Goal: Task Accomplishment & Management: Use online tool/utility

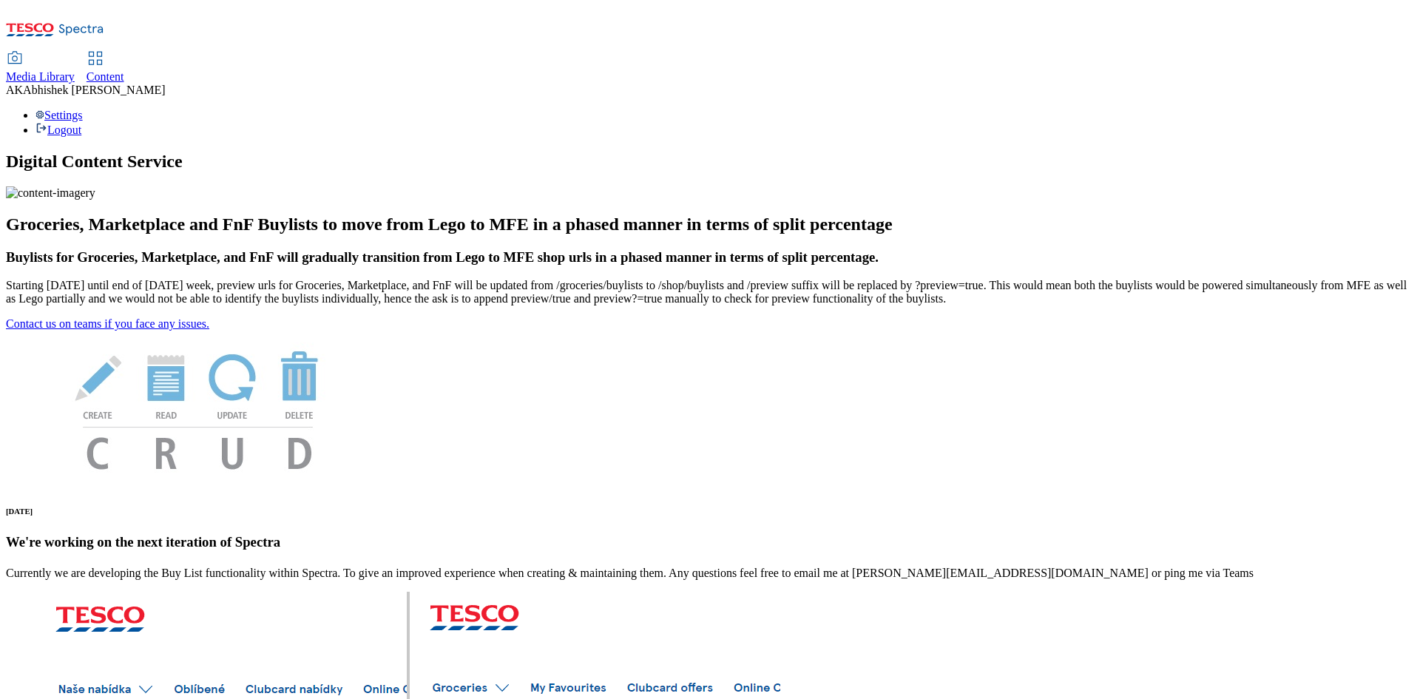
click at [124, 70] on span "Content" at bounding box center [106, 76] width 38 height 13
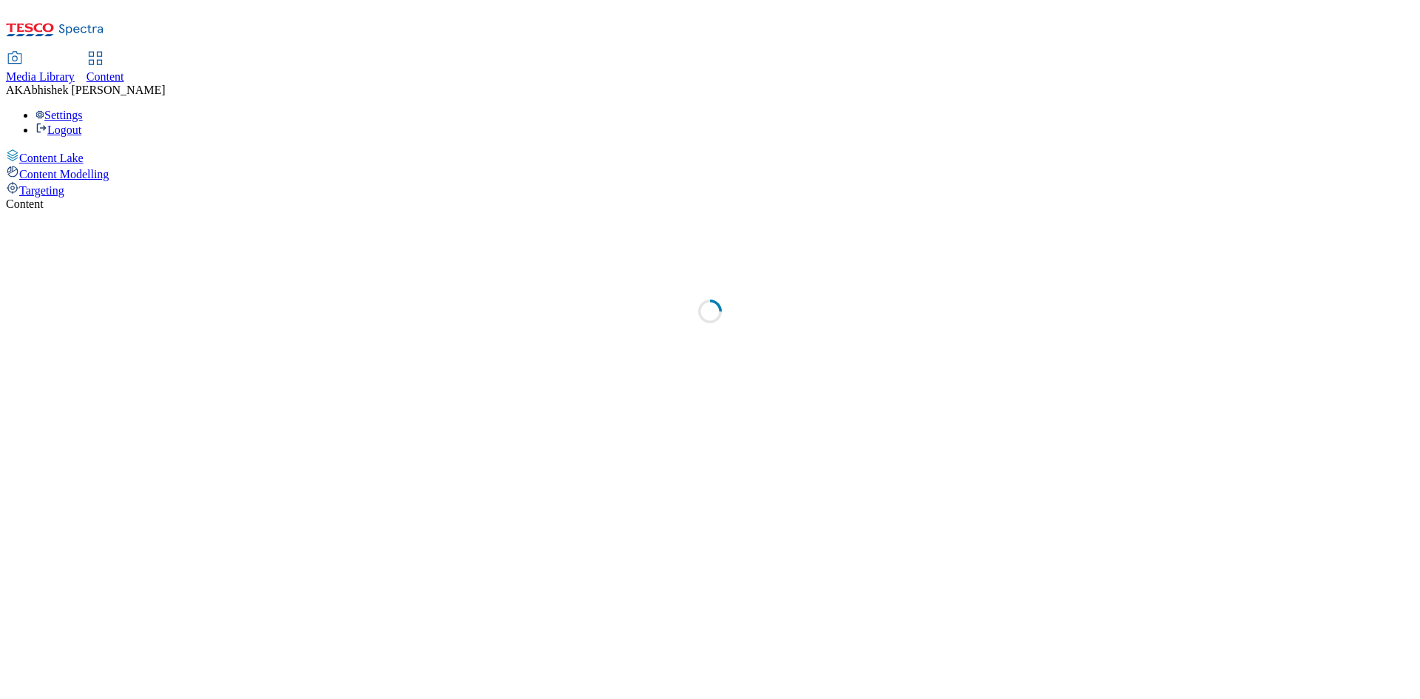
select select "ghs-[GEOGRAPHIC_DATA]"
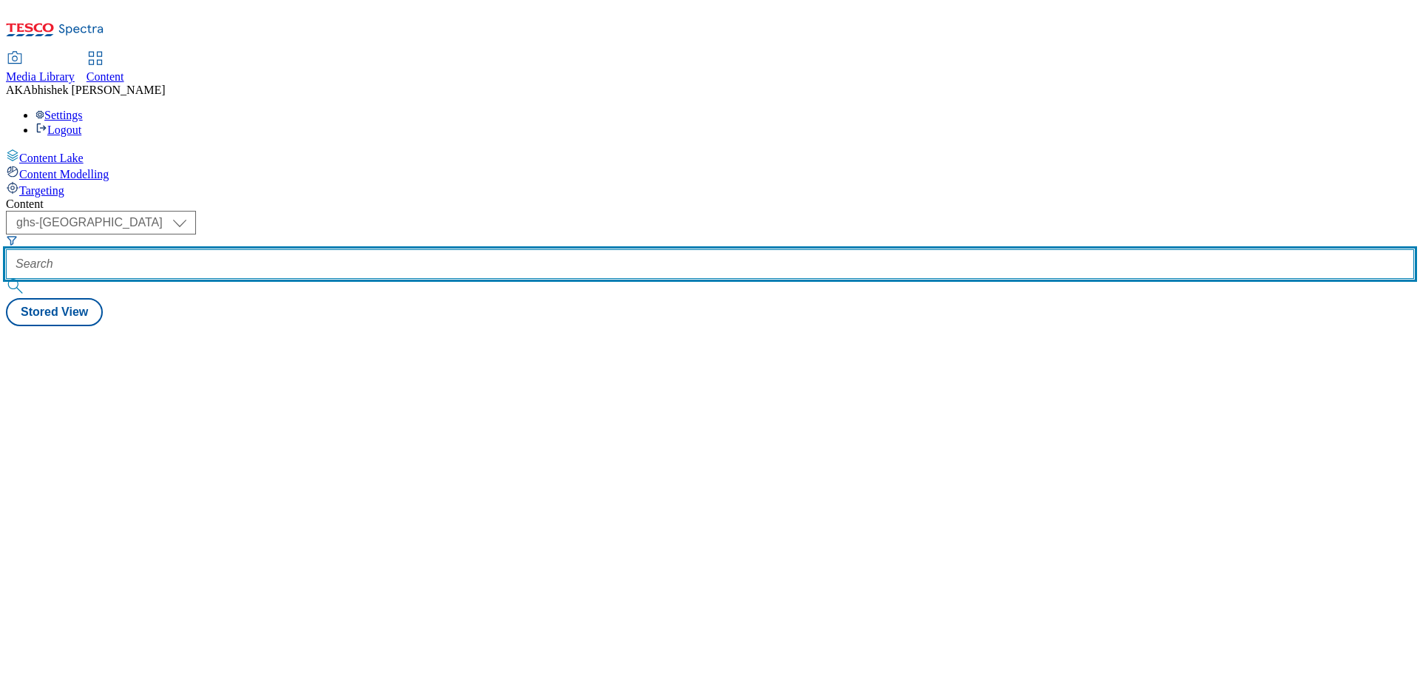
click at [391, 249] on input "text" at bounding box center [710, 264] width 1409 height 30
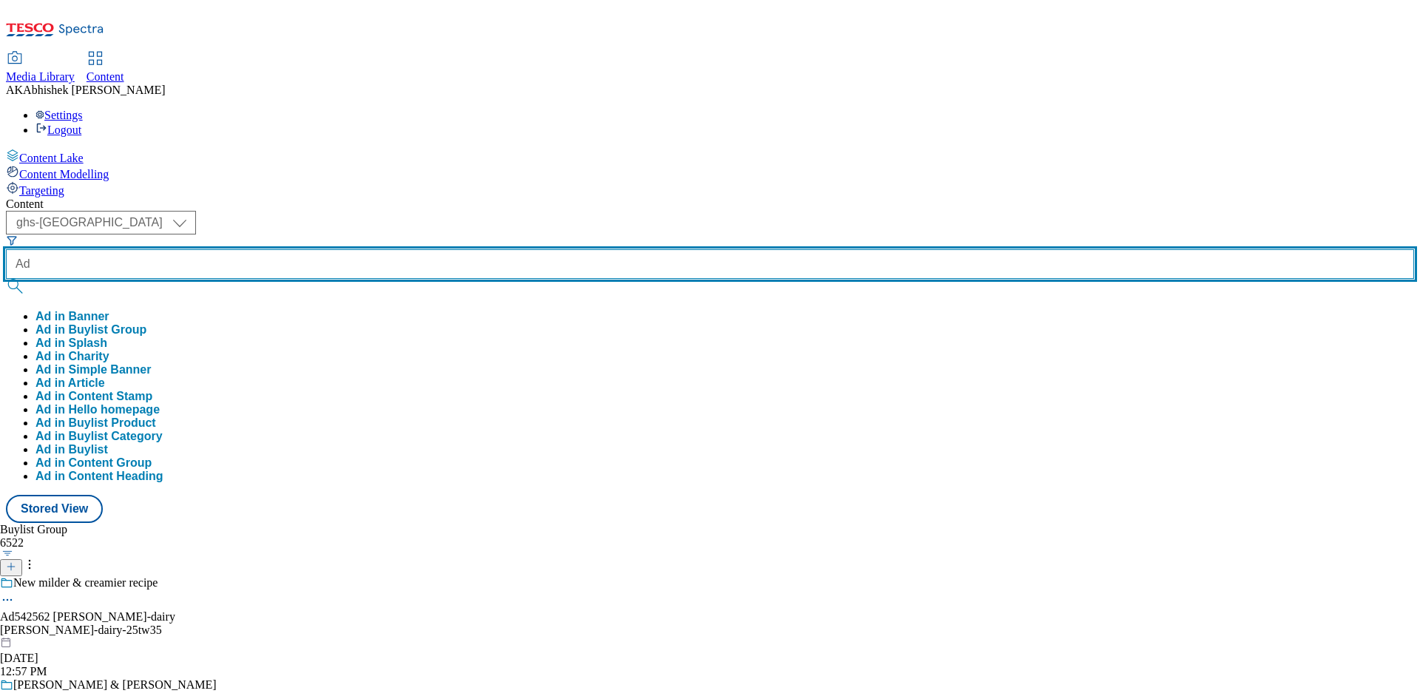
paste input "542562"
type input "Ad542562"
click at [6, 279] on button "submit" at bounding box center [16, 286] width 21 height 15
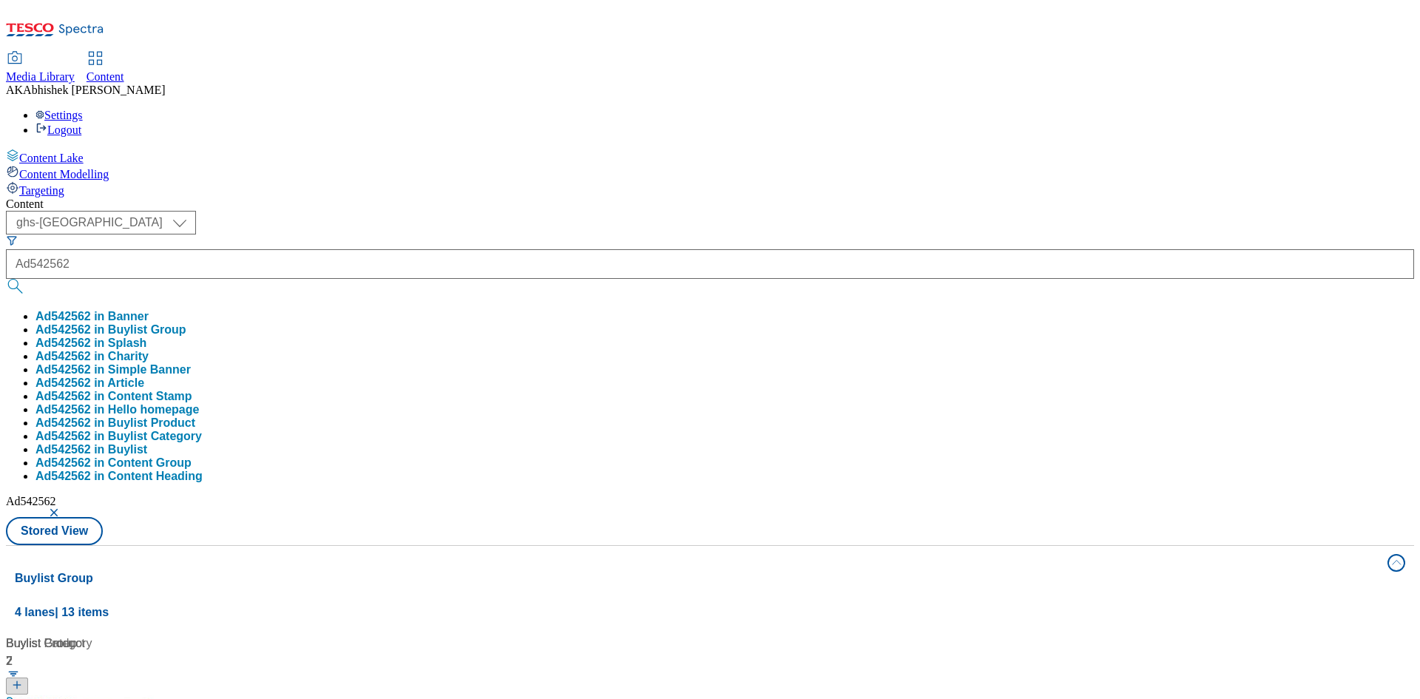
click at [681, 211] on div "( optional ) ghs-roi ghs-uk ghs-uk Ad542562 Ad542562 in Banner Ad542562 in Buyl…" at bounding box center [710, 378] width 1409 height 334
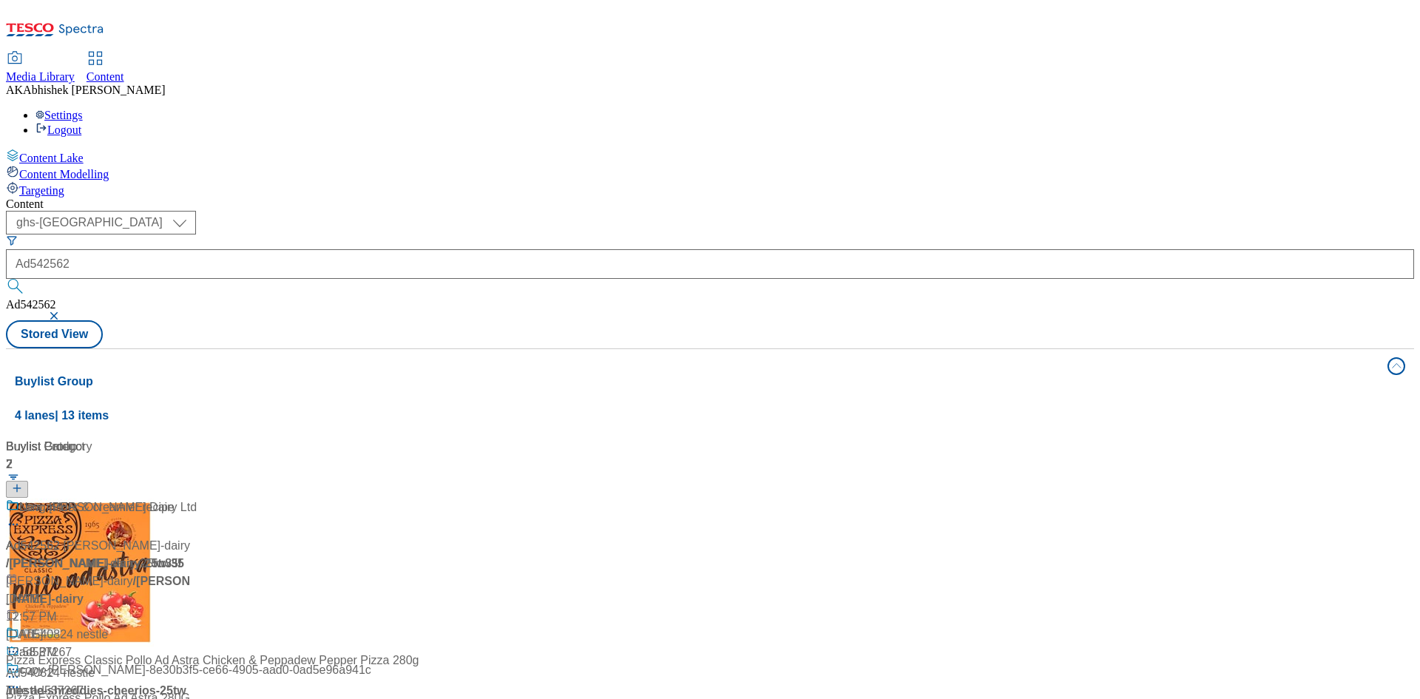
click at [191, 499] on div at bounding box center [98, 518] width 185 height 38
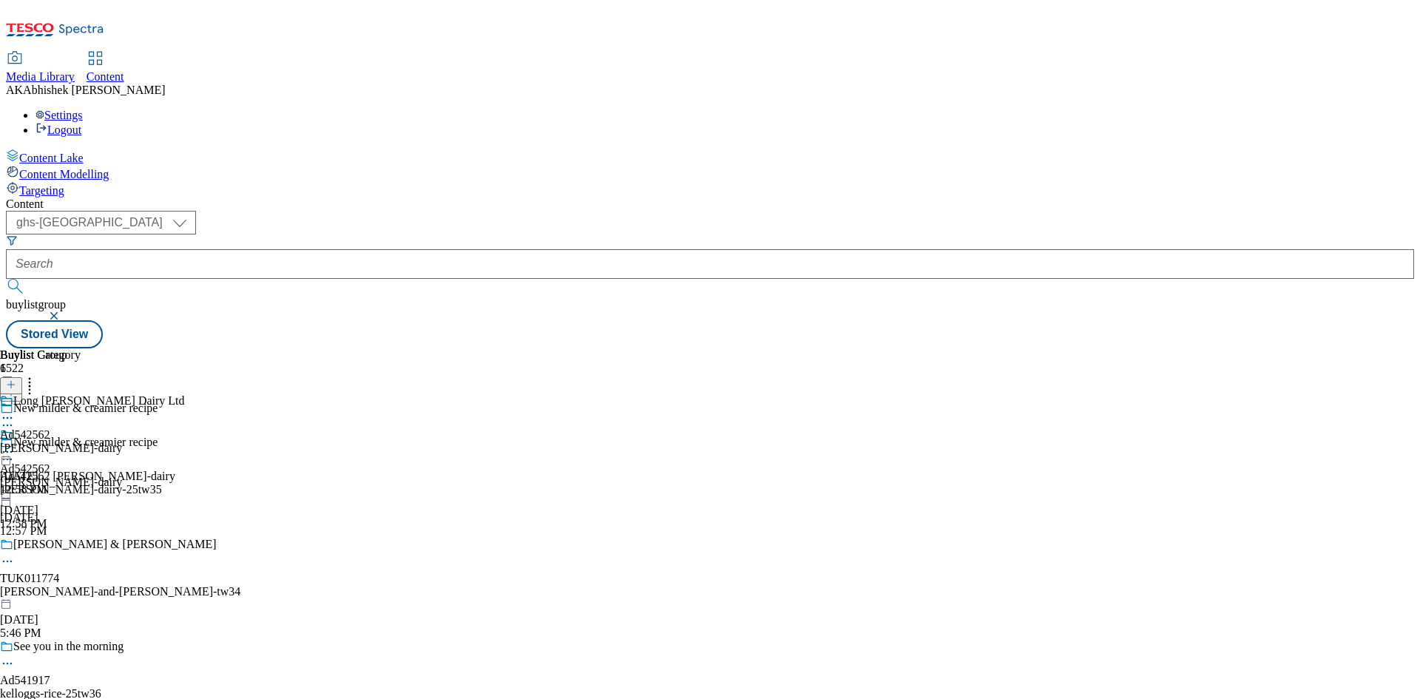
click at [15, 452] on icon at bounding box center [7, 459] width 15 height 15
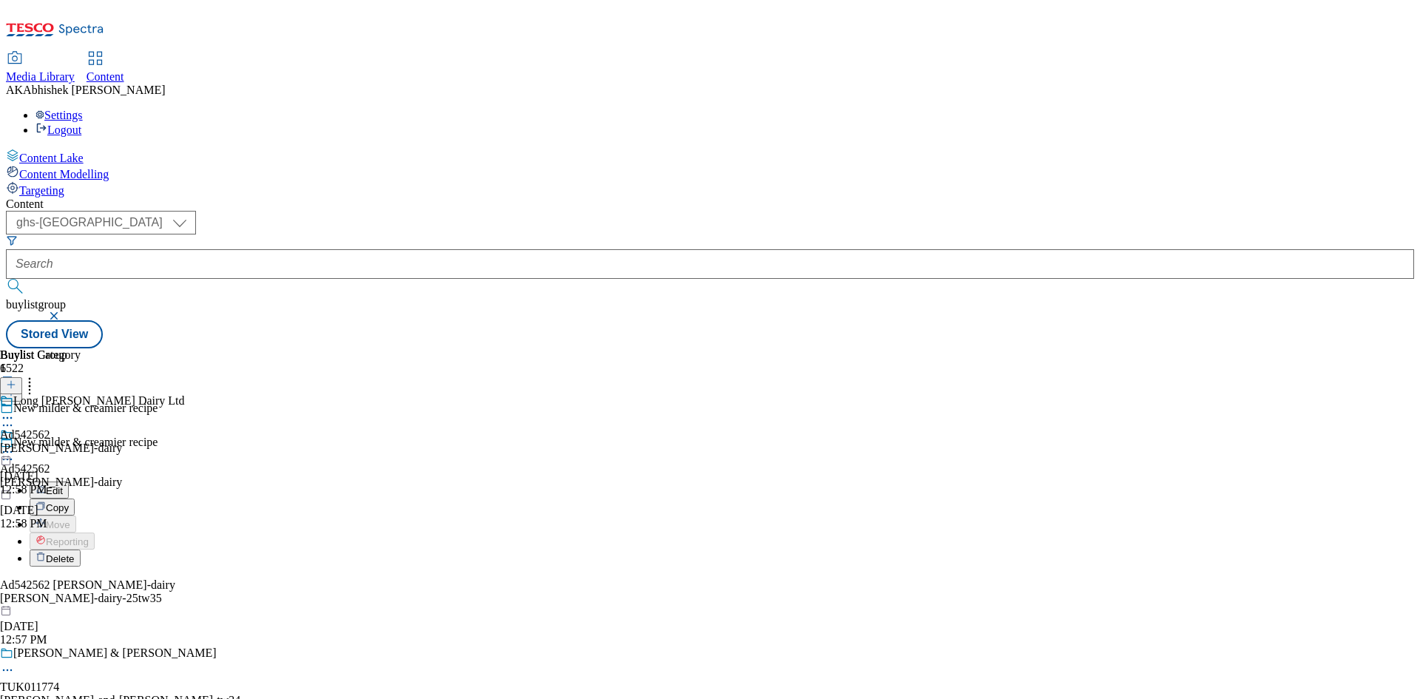
click at [63, 485] on span "Edit" at bounding box center [54, 490] width 17 height 11
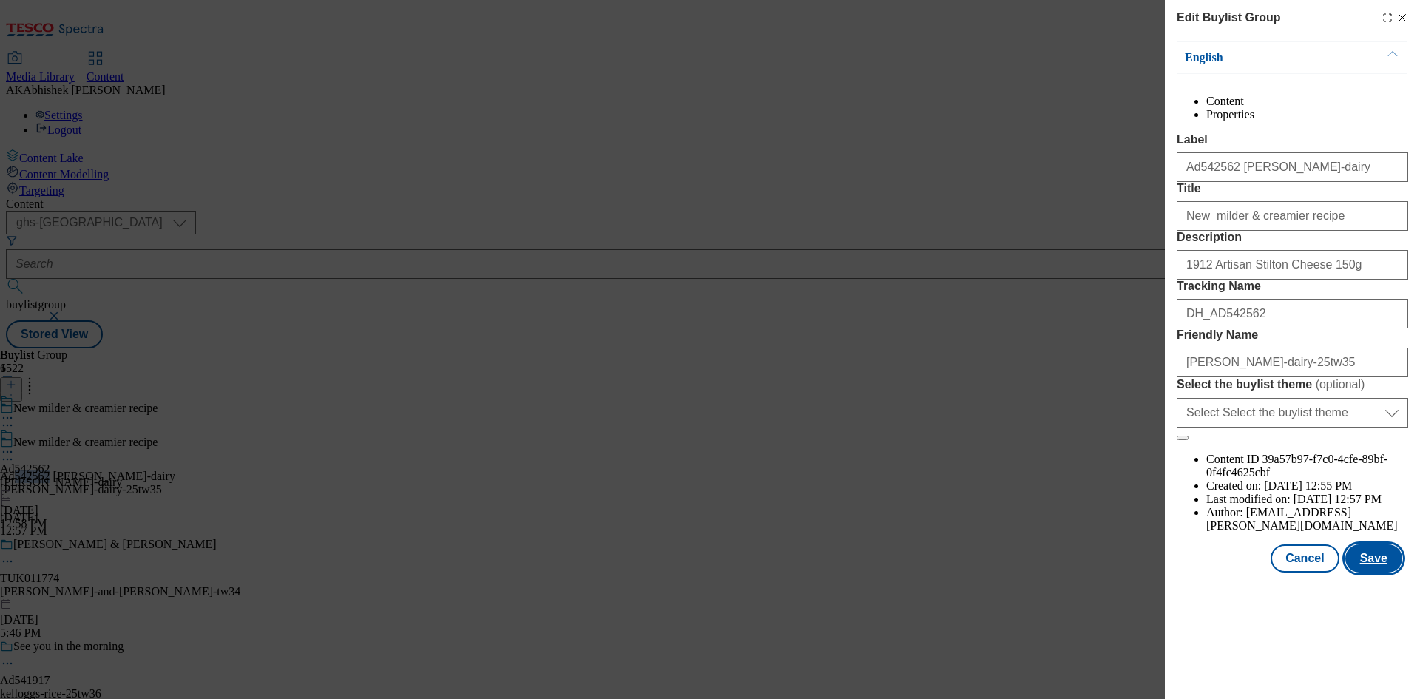
click at [1383, 573] on button "Save" at bounding box center [1374, 558] width 57 height 28
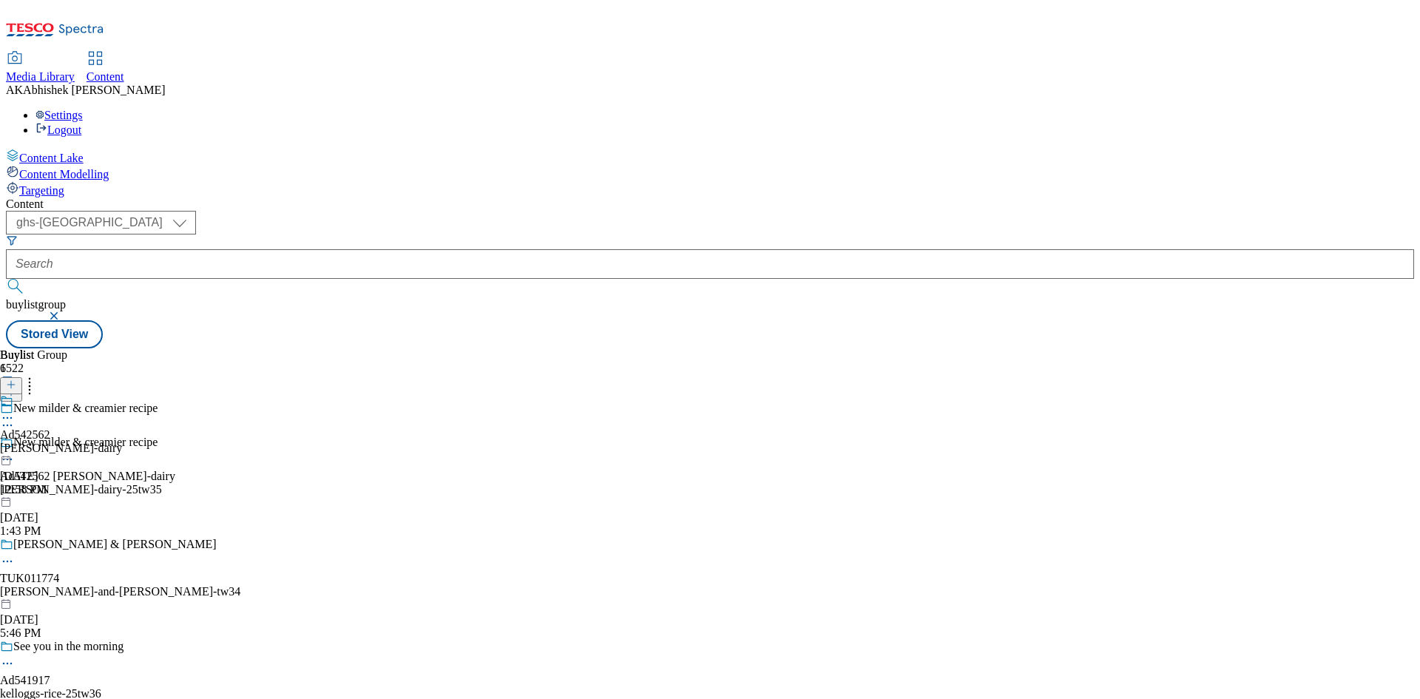
click at [15, 411] on icon at bounding box center [7, 418] width 15 height 15
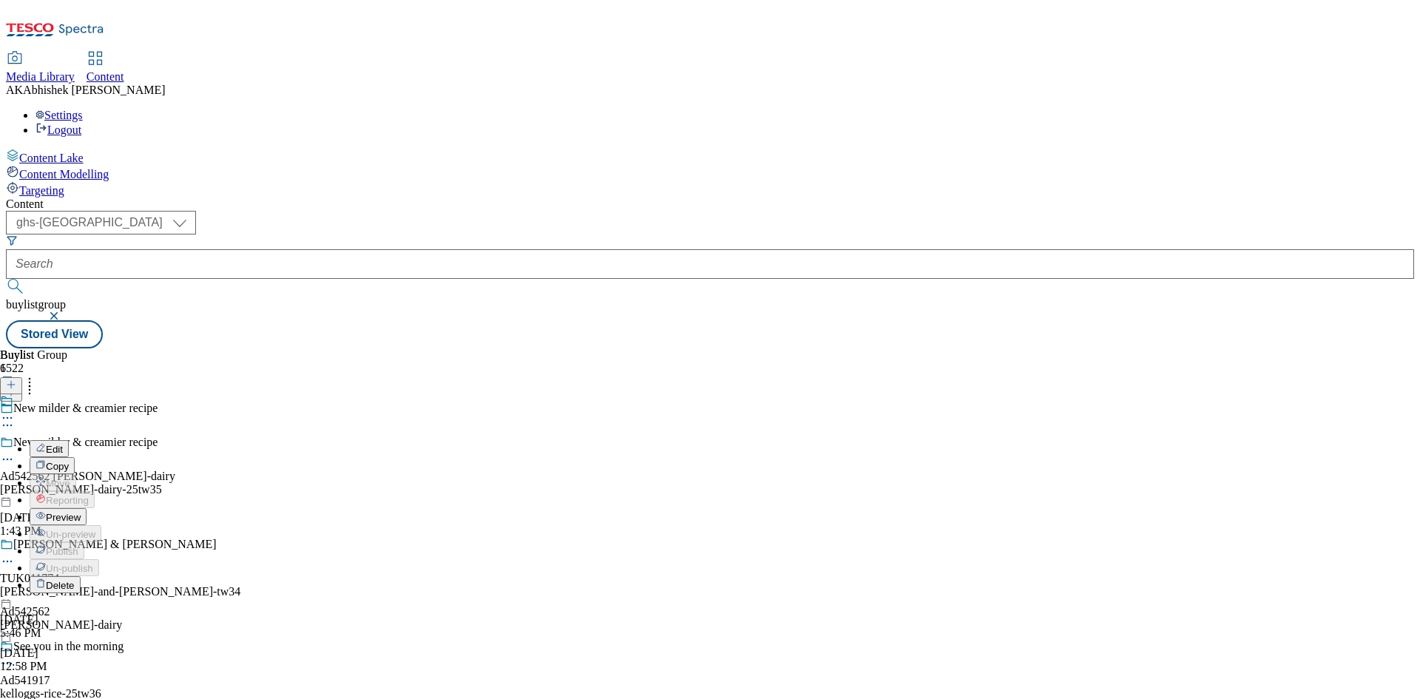
click at [63, 444] on span "Edit" at bounding box center [54, 449] width 17 height 11
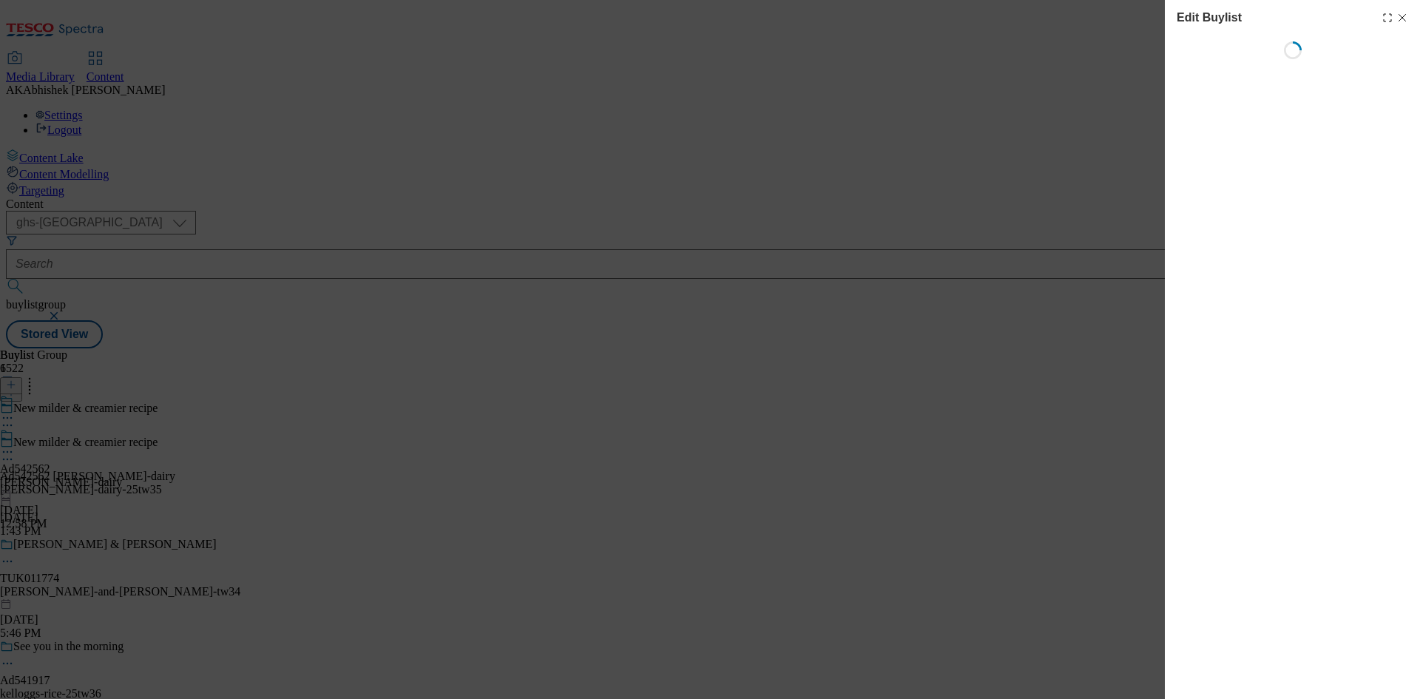
select select "tactical"
select select "supplier funded short term 1-3 weeks"
select select "dunnhumby"
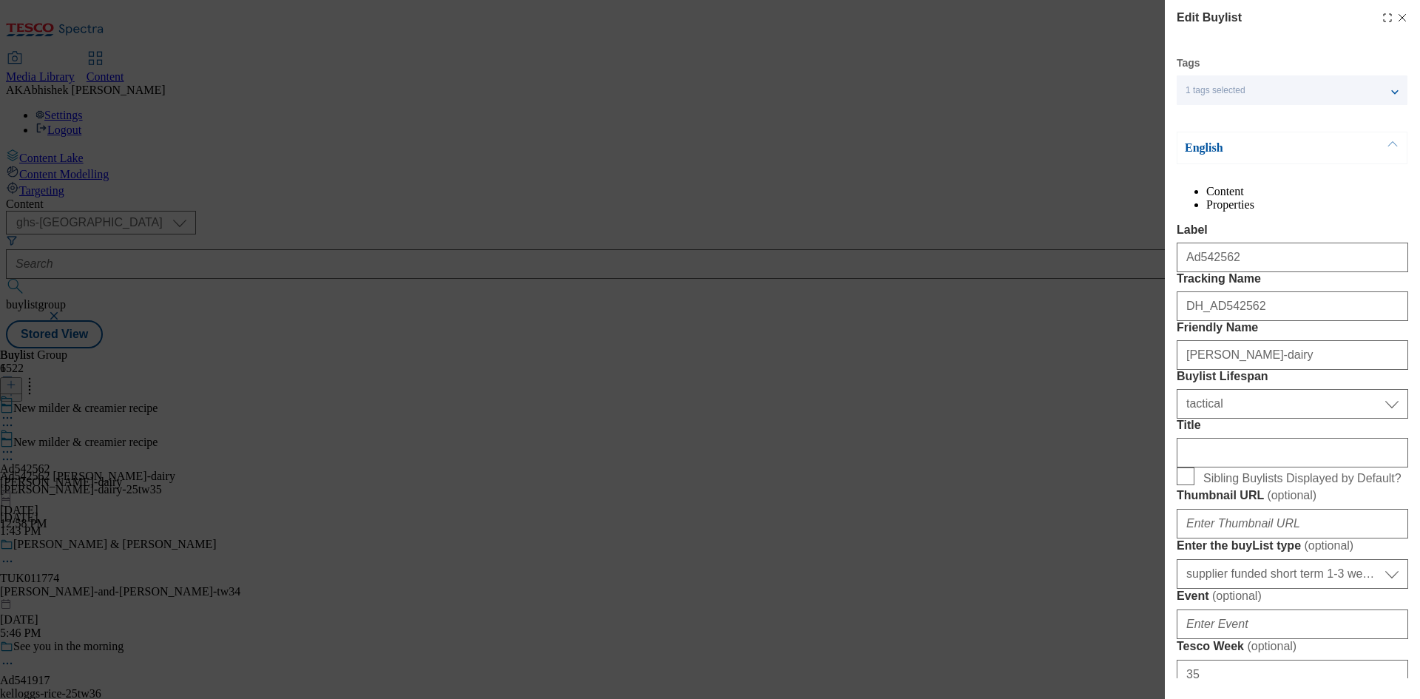
select select "Banner"
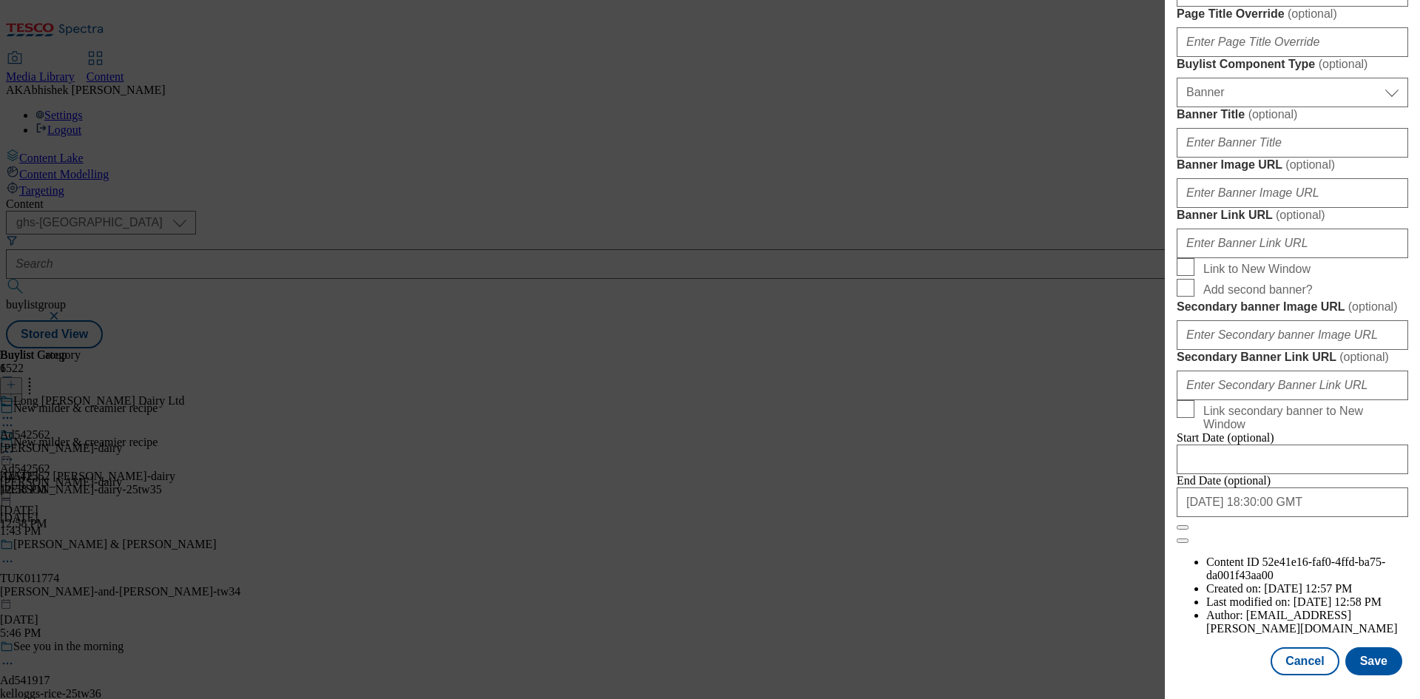
scroll to position [1453, 0]
click at [1333, 517] on input "2026-01-09 18:30:00 GMT" at bounding box center [1293, 503] width 232 height 30
select select "2026"
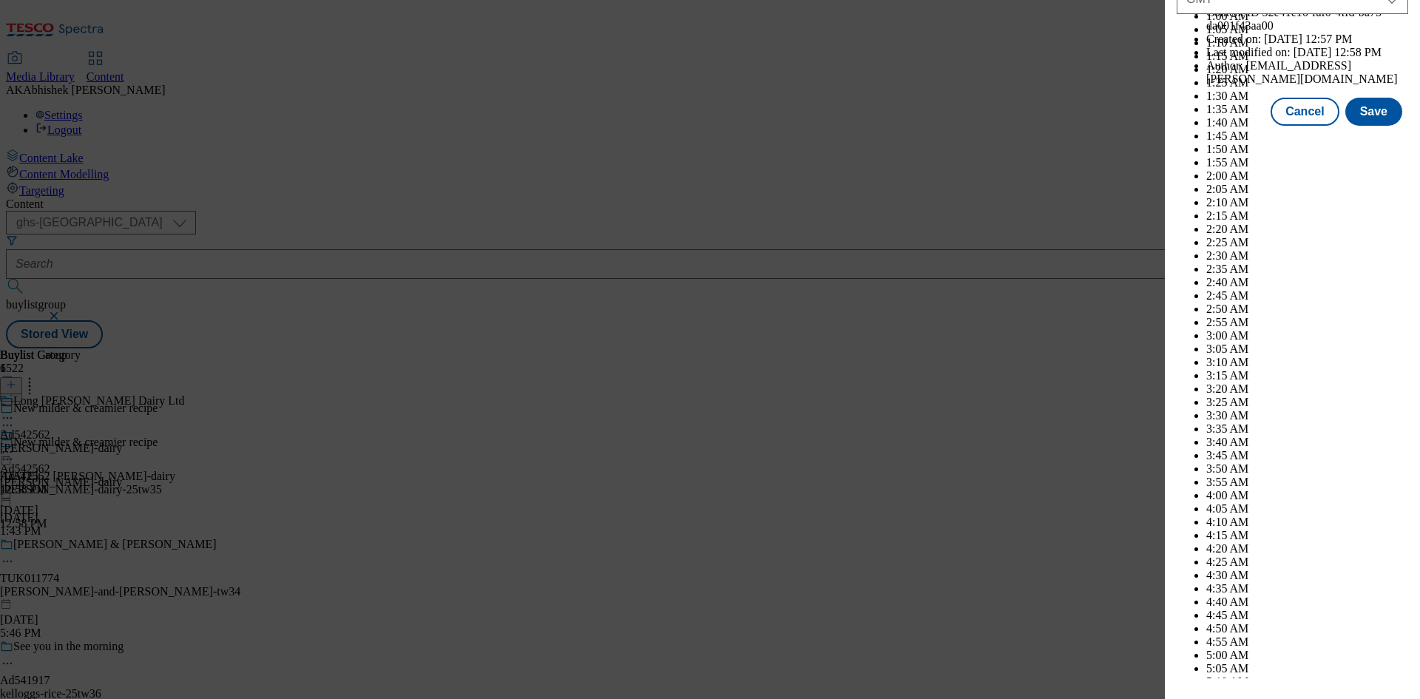
scroll to position [6068, 0]
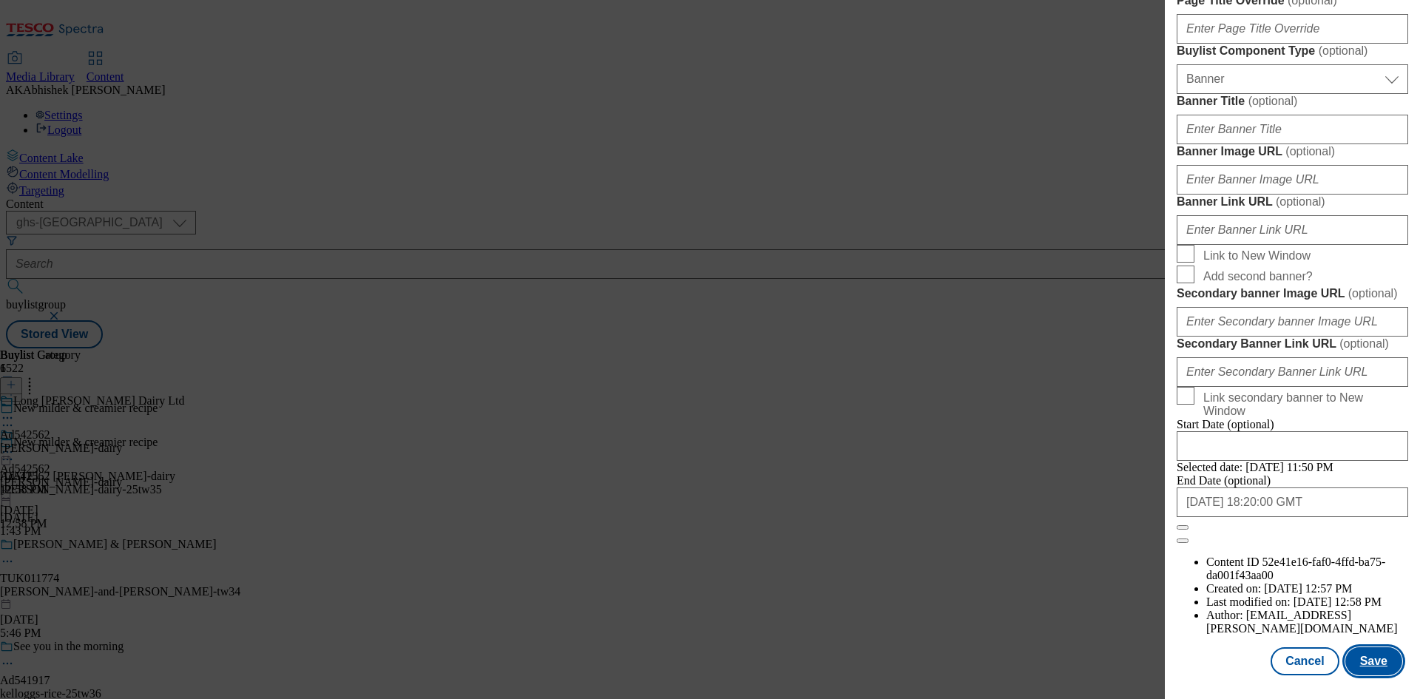
click at [1360, 663] on button "Save" at bounding box center [1374, 661] width 57 height 28
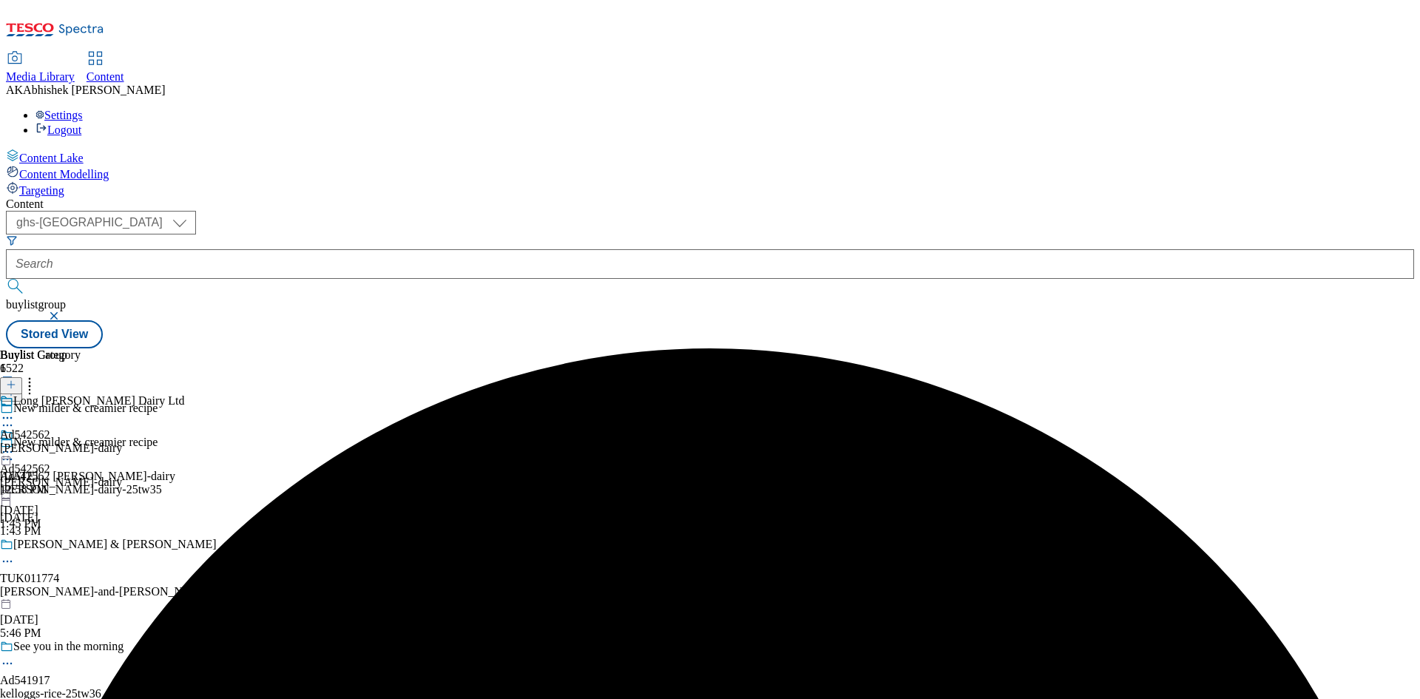
click at [15, 411] on icon at bounding box center [7, 418] width 15 height 15
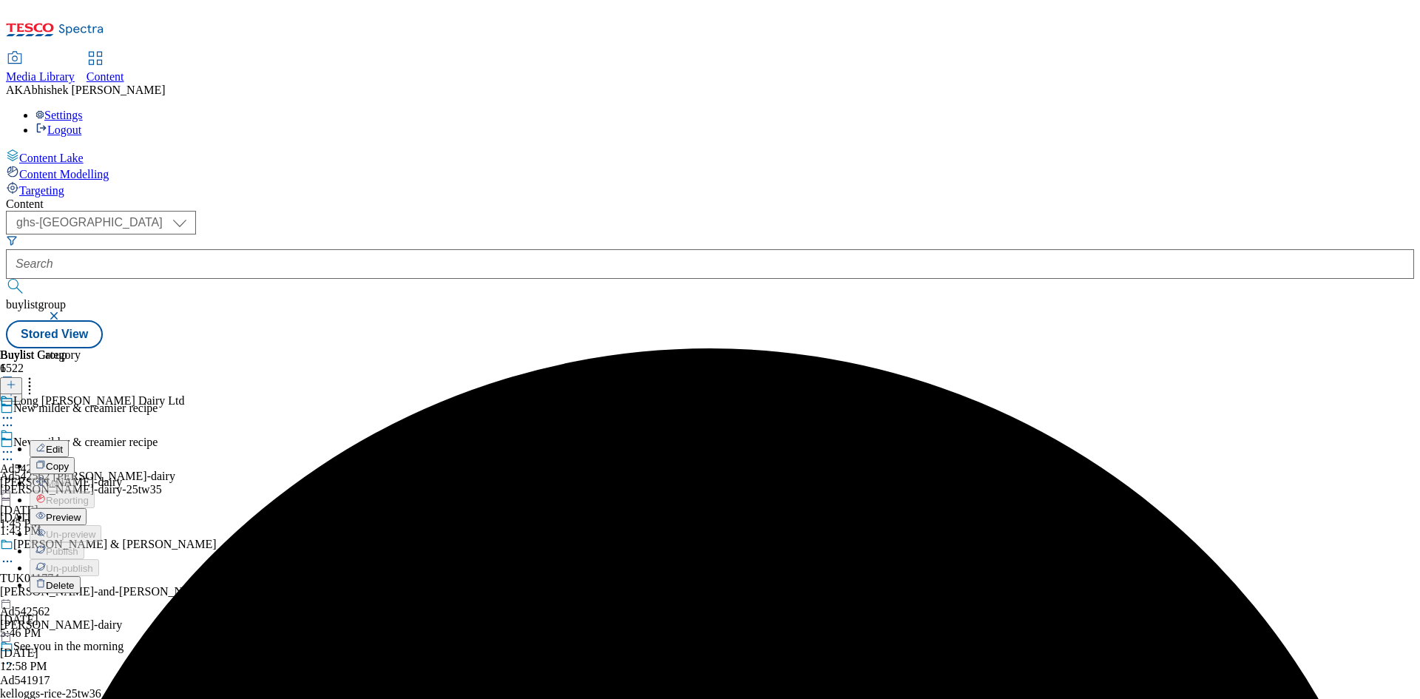
click at [63, 444] on span "Edit" at bounding box center [54, 449] width 17 height 11
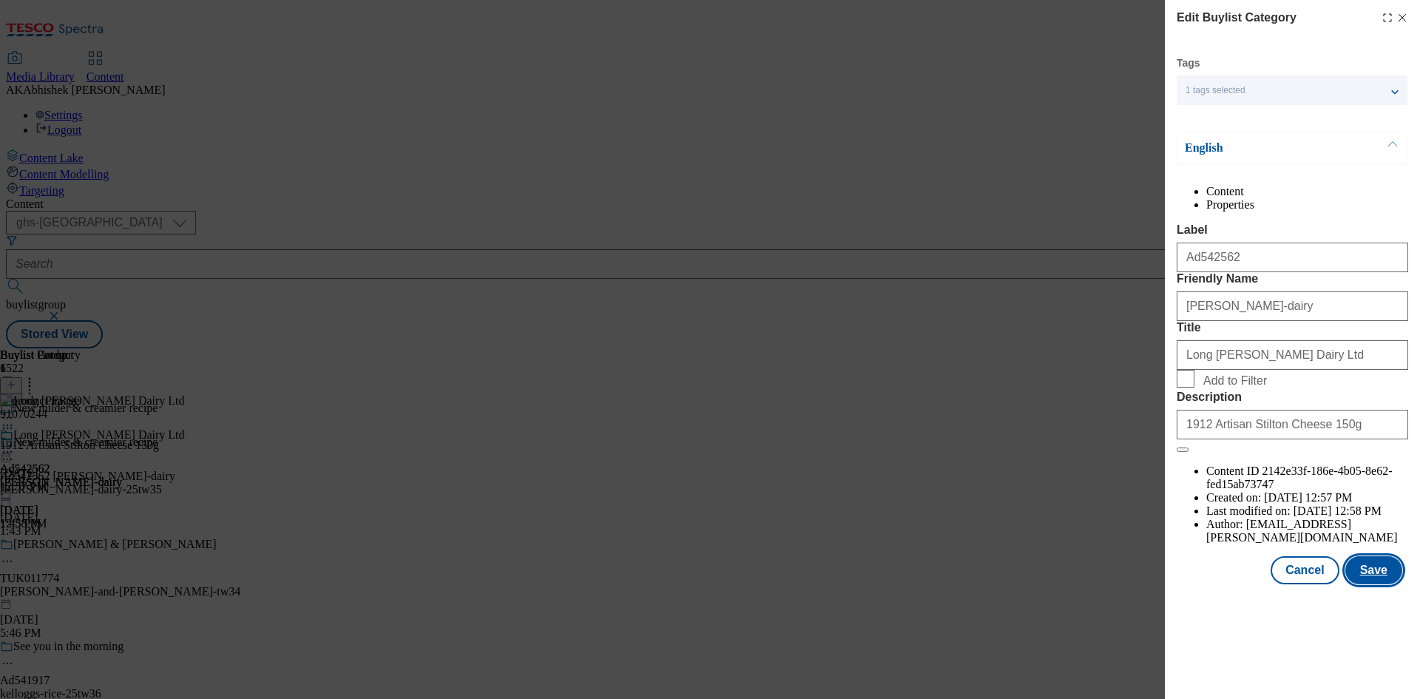
click at [1362, 584] on button "Save" at bounding box center [1374, 570] width 57 height 28
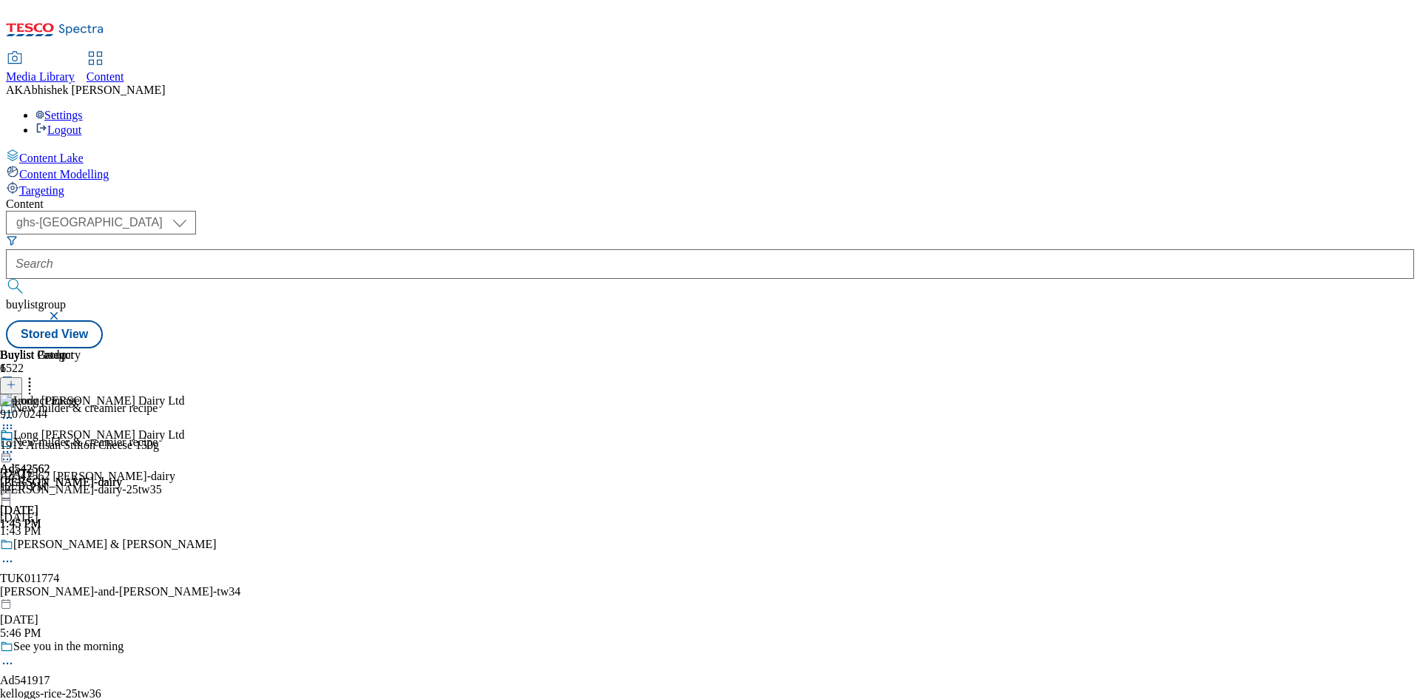
click at [15, 445] on icon at bounding box center [7, 452] width 15 height 15
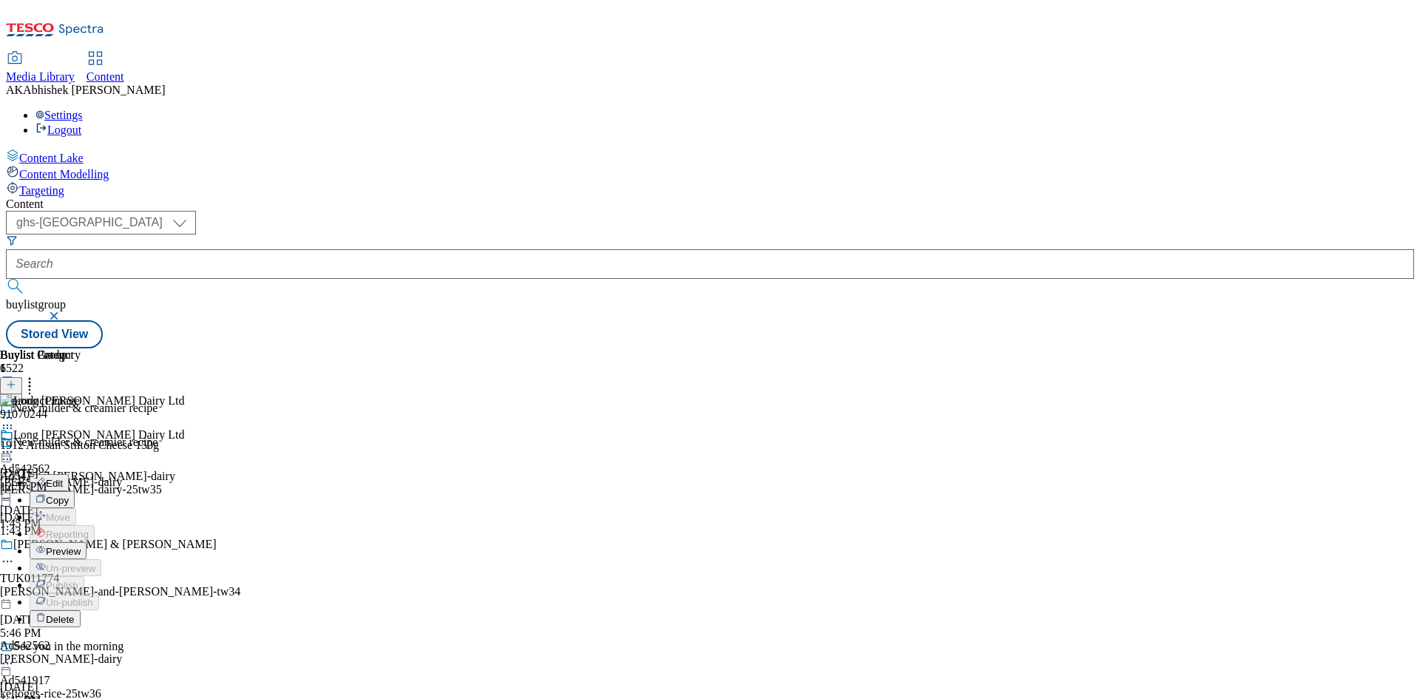
click at [81, 546] on span "Preview" at bounding box center [63, 551] width 35 height 11
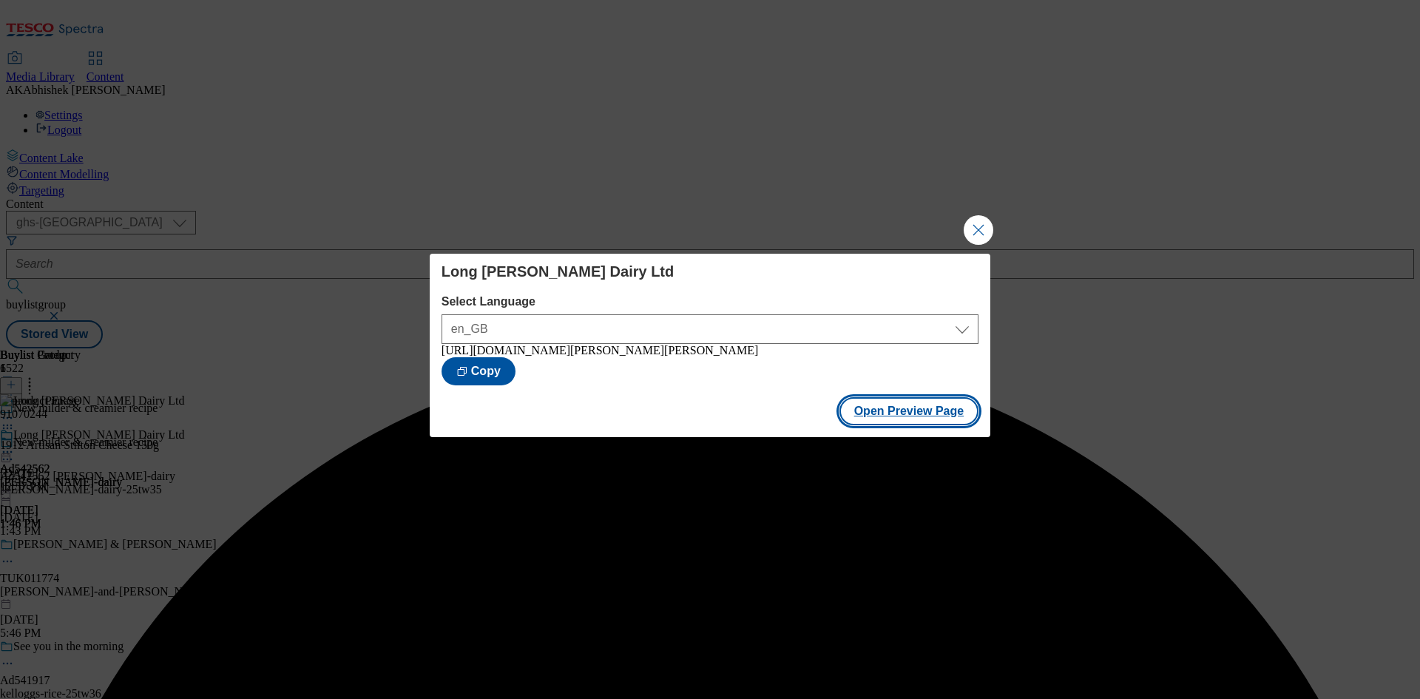
click at [903, 423] on button "Open Preview Page" at bounding box center [910, 411] width 140 height 28
click at [982, 220] on button "Close Modal" at bounding box center [979, 230] width 30 height 30
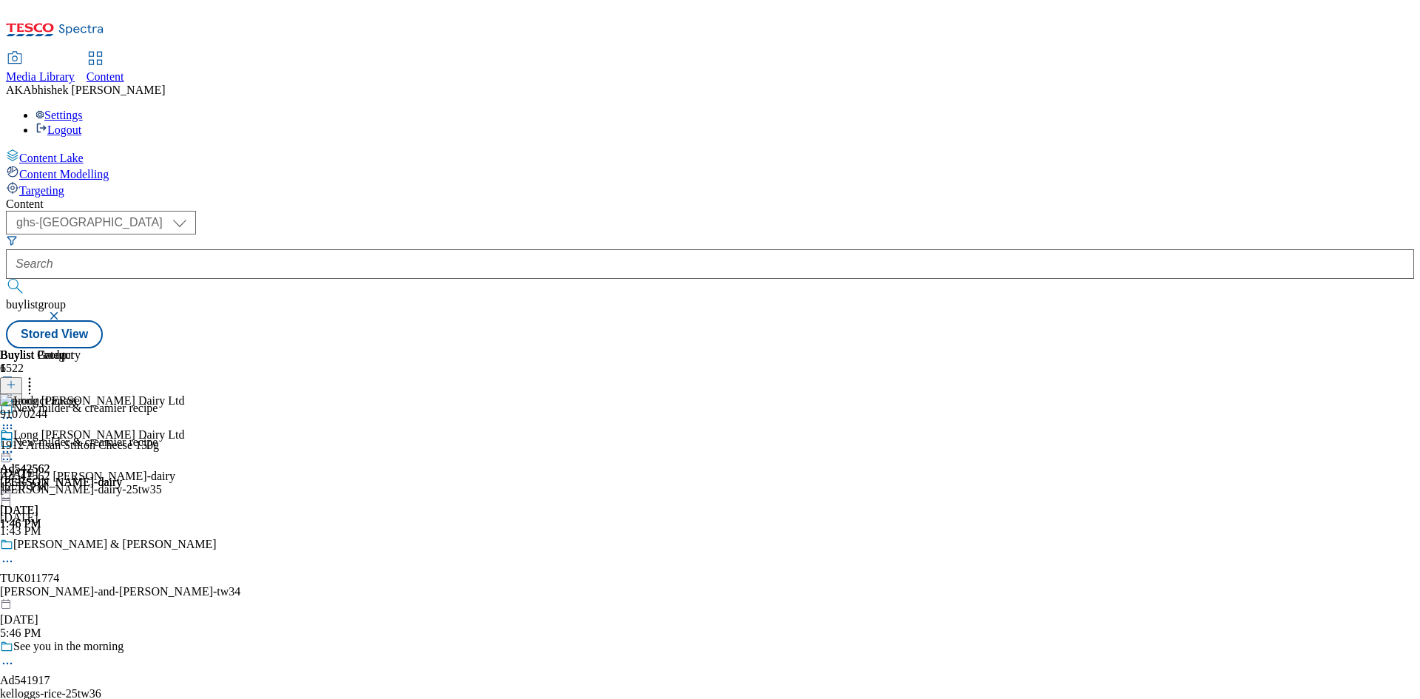
click at [15, 445] on icon at bounding box center [7, 452] width 15 height 15
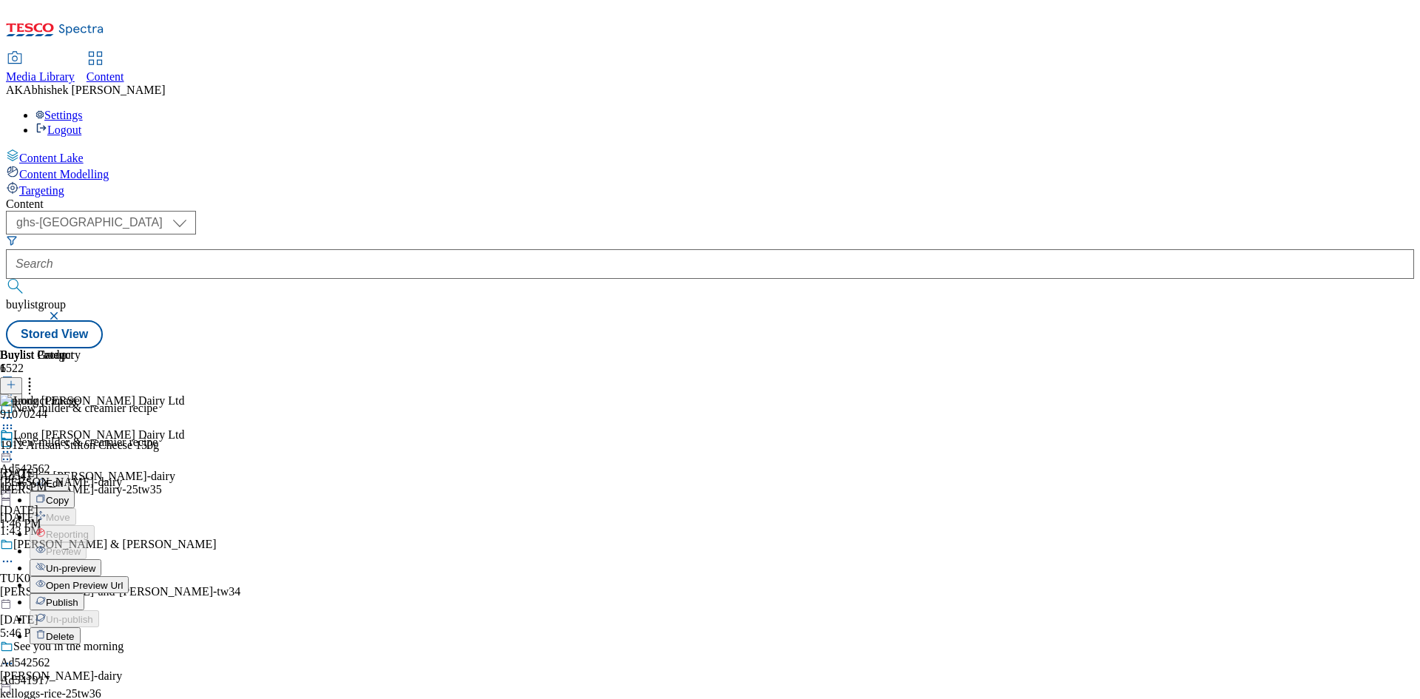
click at [78, 597] on span "Publish" at bounding box center [62, 602] width 33 height 11
